Goal: Information Seeking & Learning: Check status

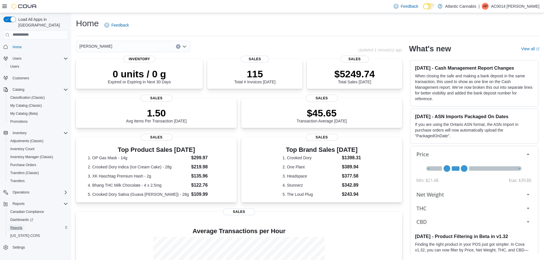
click at [21, 226] on span "Reports" at bounding box center [16, 228] width 12 height 5
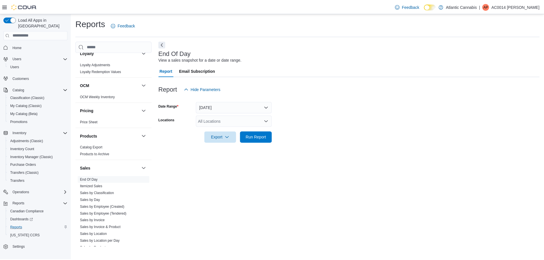
scroll to position [356, 0]
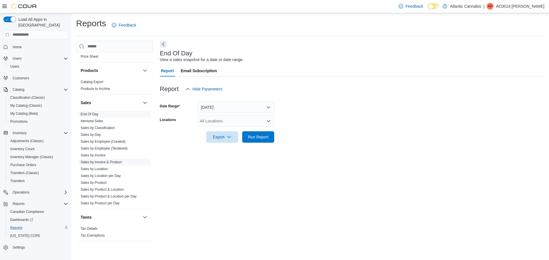
click at [98, 162] on link "Sales by Invoice & Product" at bounding box center [101, 162] width 41 height 4
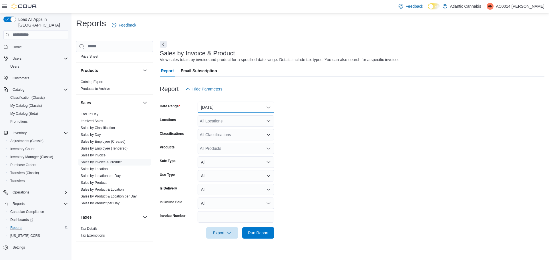
click at [243, 107] on button "Yesterday" at bounding box center [235, 107] width 77 height 11
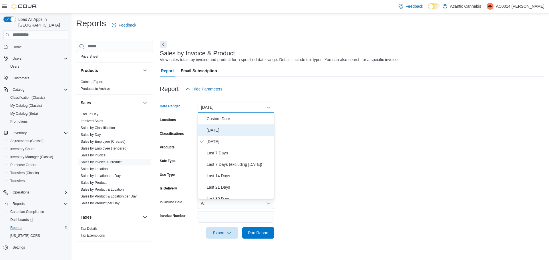
drag, startPoint x: 239, startPoint y: 133, endPoint x: 364, endPoint y: 125, distance: 124.8
click at [240, 133] on span "Today" at bounding box center [239, 130] width 65 height 7
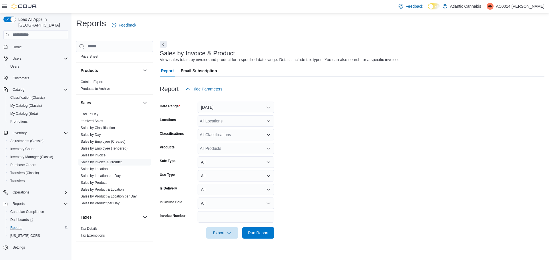
click at [364, 125] on form "Date Range Today Locations All Locations Classifications All Classifications Pr…" at bounding box center [352, 167] width 384 height 144
click at [221, 119] on div "All Locations" at bounding box center [235, 120] width 77 height 11
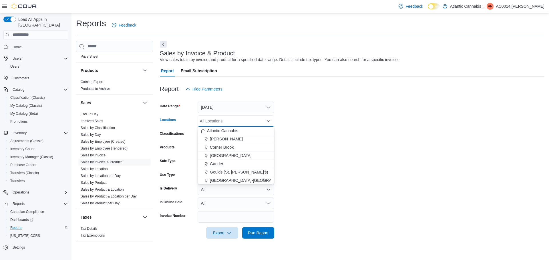
drag, startPoint x: 233, startPoint y: 140, endPoint x: 343, endPoint y: 137, distance: 110.9
click at [236, 140] on div "Bay Roberts" at bounding box center [236, 139] width 70 height 6
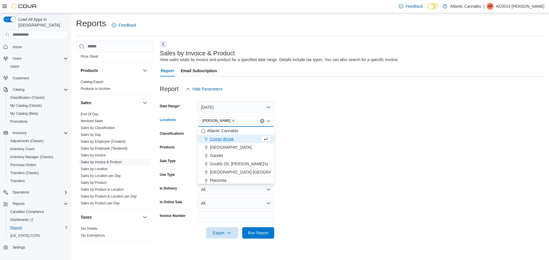
click at [377, 137] on form "Date Range Today Locations Bay Roberts Combo box. Selected. Bay Roberts. Press …" at bounding box center [352, 167] width 384 height 144
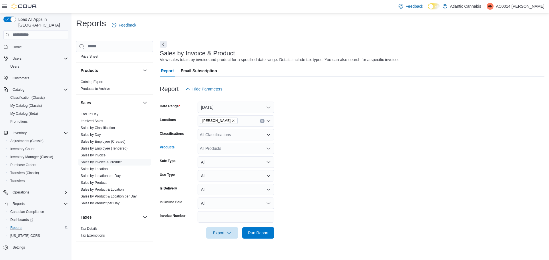
click at [220, 149] on div "All Products" at bounding box center [235, 148] width 77 height 11
type input "*"
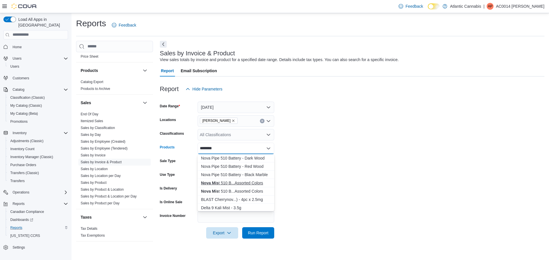
type input "********"
click at [233, 184] on div "Nova Mis t 510 B...Assorted Colors" at bounding box center [236, 183] width 70 height 6
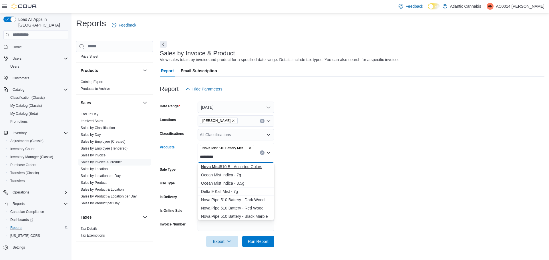
type input "*********"
click at [244, 168] on div "Nova Mist 510 B...Assorted Colors" at bounding box center [236, 167] width 70 height 6
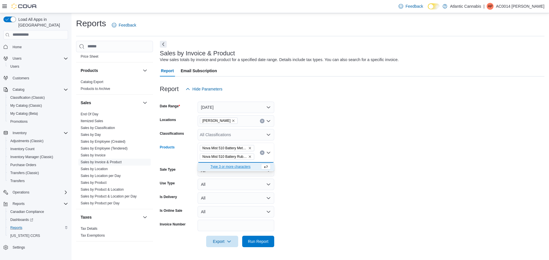
click at [383, 154] on form "Date Range Today Locations Bay Roberts Classifications All Classifications Prod…" at bounding box center [352, 171] width 384 height 153
click at [263, 241] on span "Run Report" at bounding box center [258, 242] width 21 height 6
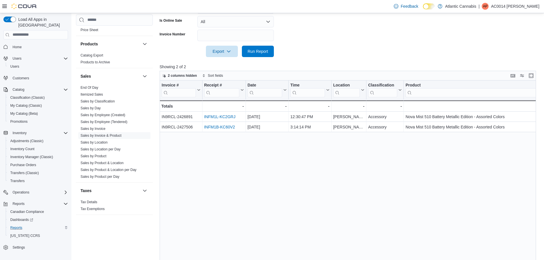
scroll to position [213, 0]
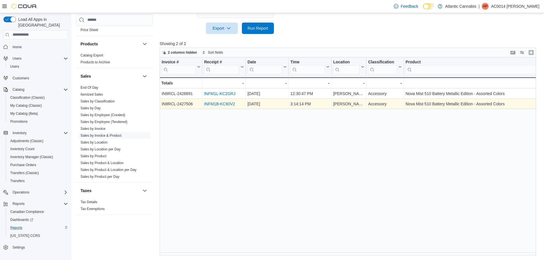
click at [221, 105] on link "INFM1B-KC60V2" at bounding box center [219, 104] width 31 height 5
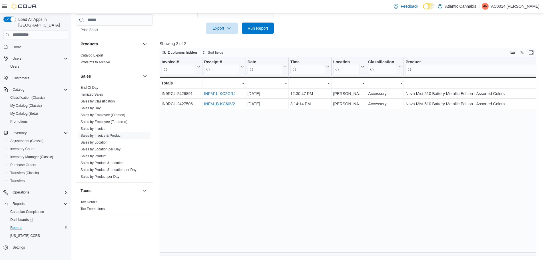
scroll to position [156, 0]
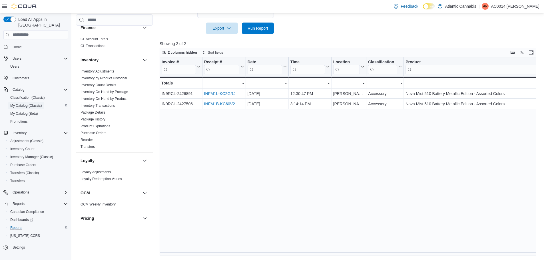
click at [31, 103] on span "My Catalog (Classic)" at bounding box center [26, 105] width 32 height 5
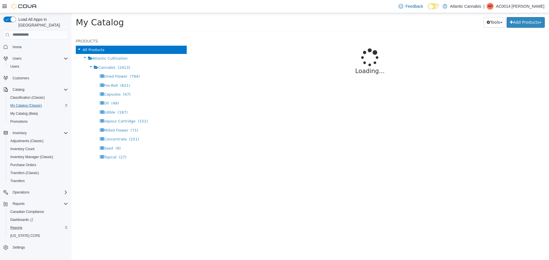
select select "**********"
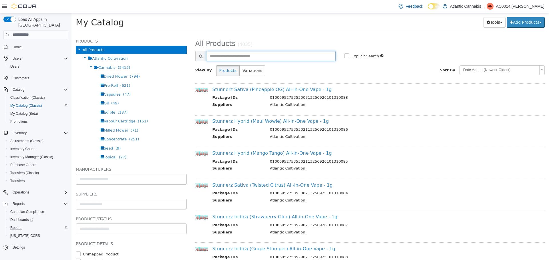
click at [256, 54] on input "text" at bounding box center [271, 56] width 130 height 10
type input "**********"
select select "**********"
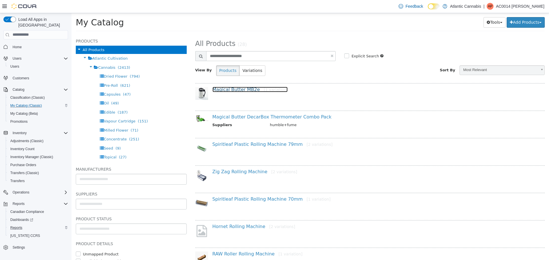
click at [246, 89] on link "Magical Butter MB2e [1 variation]" at bounding box center [249, 89] width 75 height 5
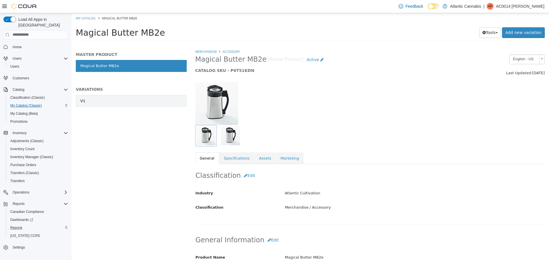
click at [117, 106] on link "V1" at bounding box center [131, 101] width 111 height 12
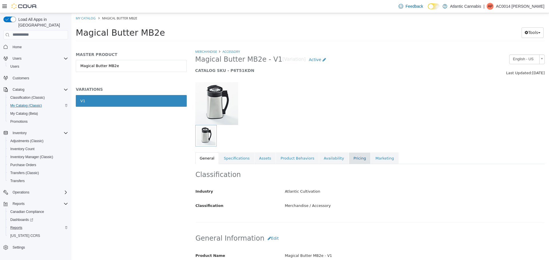
click at [349, 160] on link "Pricing" at bounding box center [360, 158] width 22 height 12
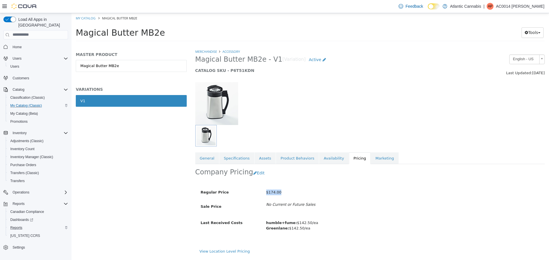
drag, startPoint x: 279, startPoint y: 193, endPoint x: 265, endPoint y: 193, distance: 14.9
click at [265, 193] on div "$174.00" at bounding box center [360, 192] width 196 height 10
click at [353, 216] on div "Regular Price $174.00 Sale Price No Current or Future Sales Last Received Costs…" at bounding box center [326, 212] width 255 height 61
drag, startPoint x: 279, startPoint y: 193, endPoint x: 268, endPoint y: 193, distance: 10.9
click at [268, 193] on span "$174.00" at bounding box center [273, 192] width 15 height 4
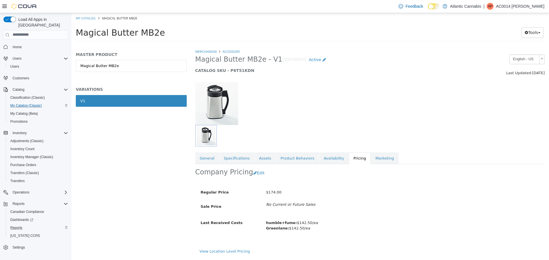
click at [329, 181] on div "Company Pricing Edit" at bounding box center [369, 173] width 349 height 18
click at [310, 105] on div at bounding box center [370, 100] width 358 height 49
